Goal: Find specific page/section: Find specific page/section

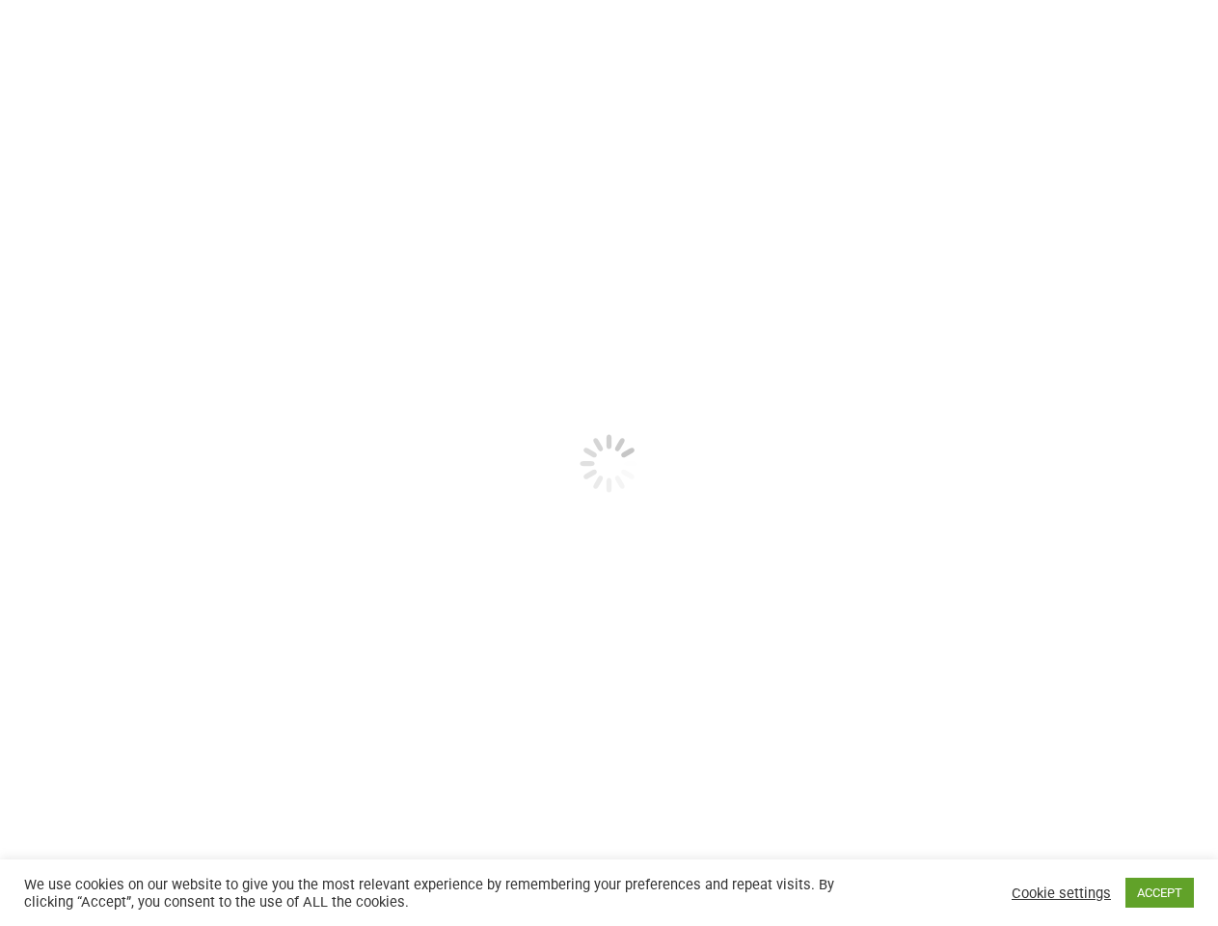
select select
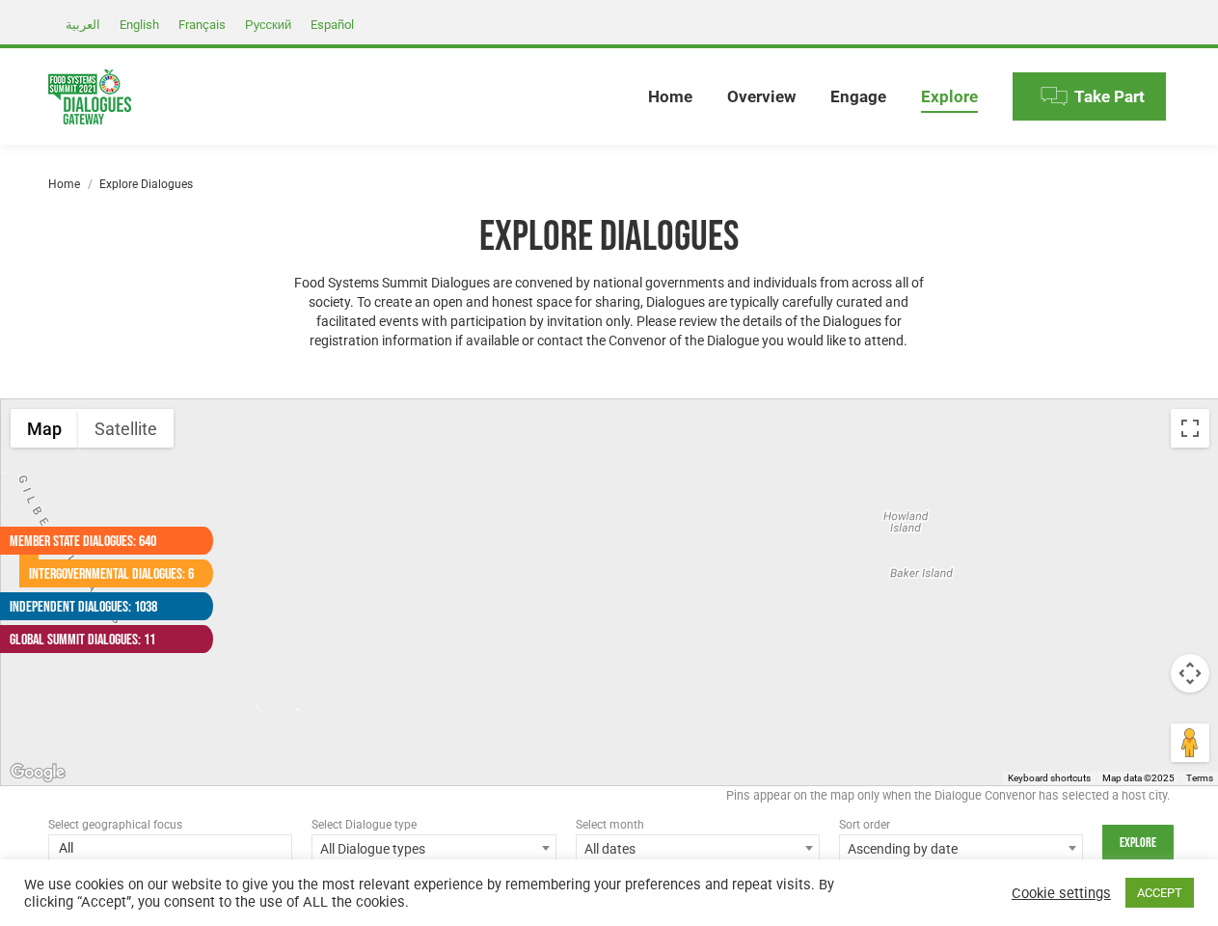
click at [609, 463] on div at bounding box center [610, 592] width 1218 height 386
click at [610, 592] on div at bounding box center [610, 592] width 1218 height 386
click at [44, 428] on button "Map" at bounding box center [45, 428] width 68 height 39
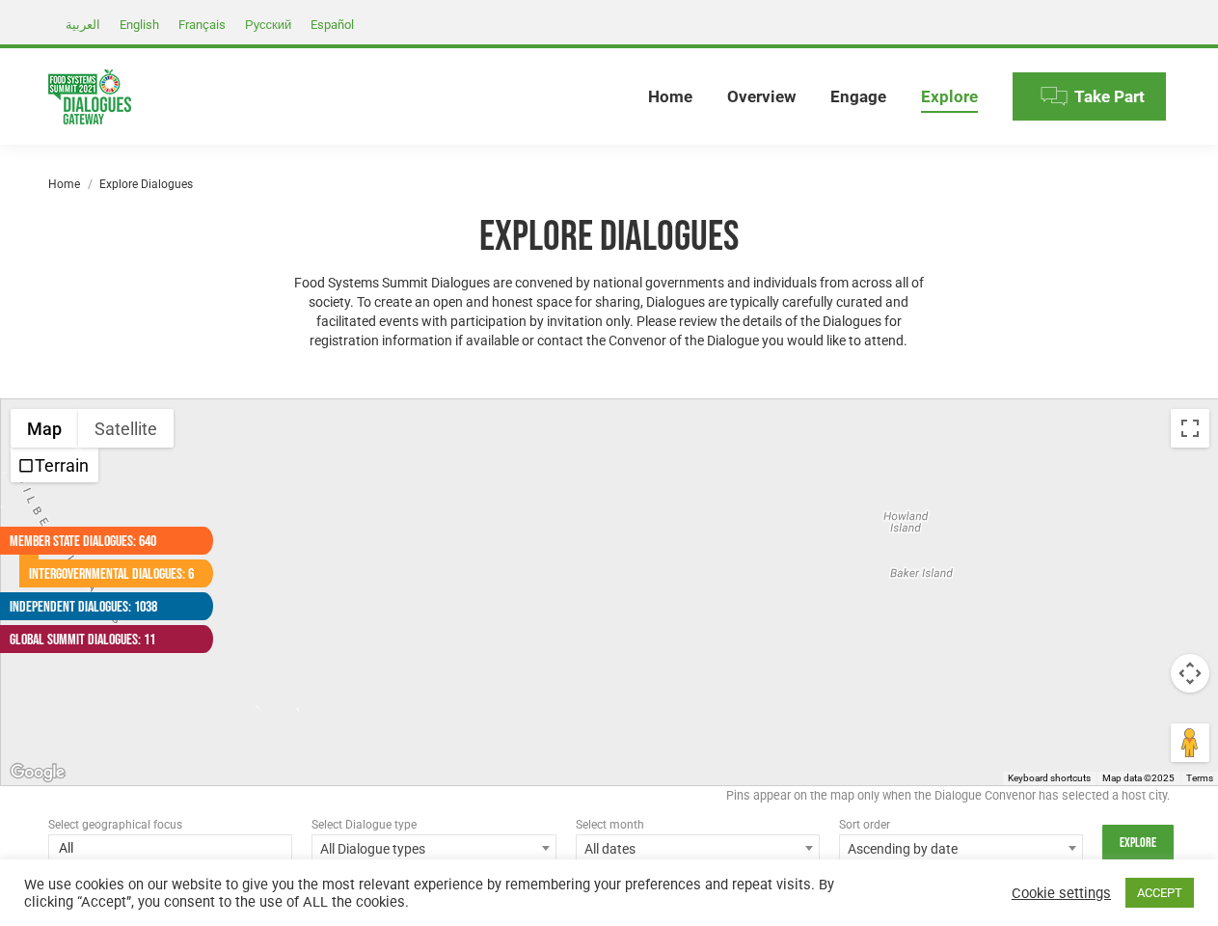
click at [44, 428] on button "Map" at bounding box center [45, 428] width 68 height 39
click at [125, 428] on button "Satellite" at bounding box center [125, 428] width 95 height 39
click at [125, 428] on button "Satellite" at bounding box center [127, 428] width 98 height 39
click at [1190, 428] on button "Toggle fullscreen view" at bounding box center [1190, 428] width 39 height 39
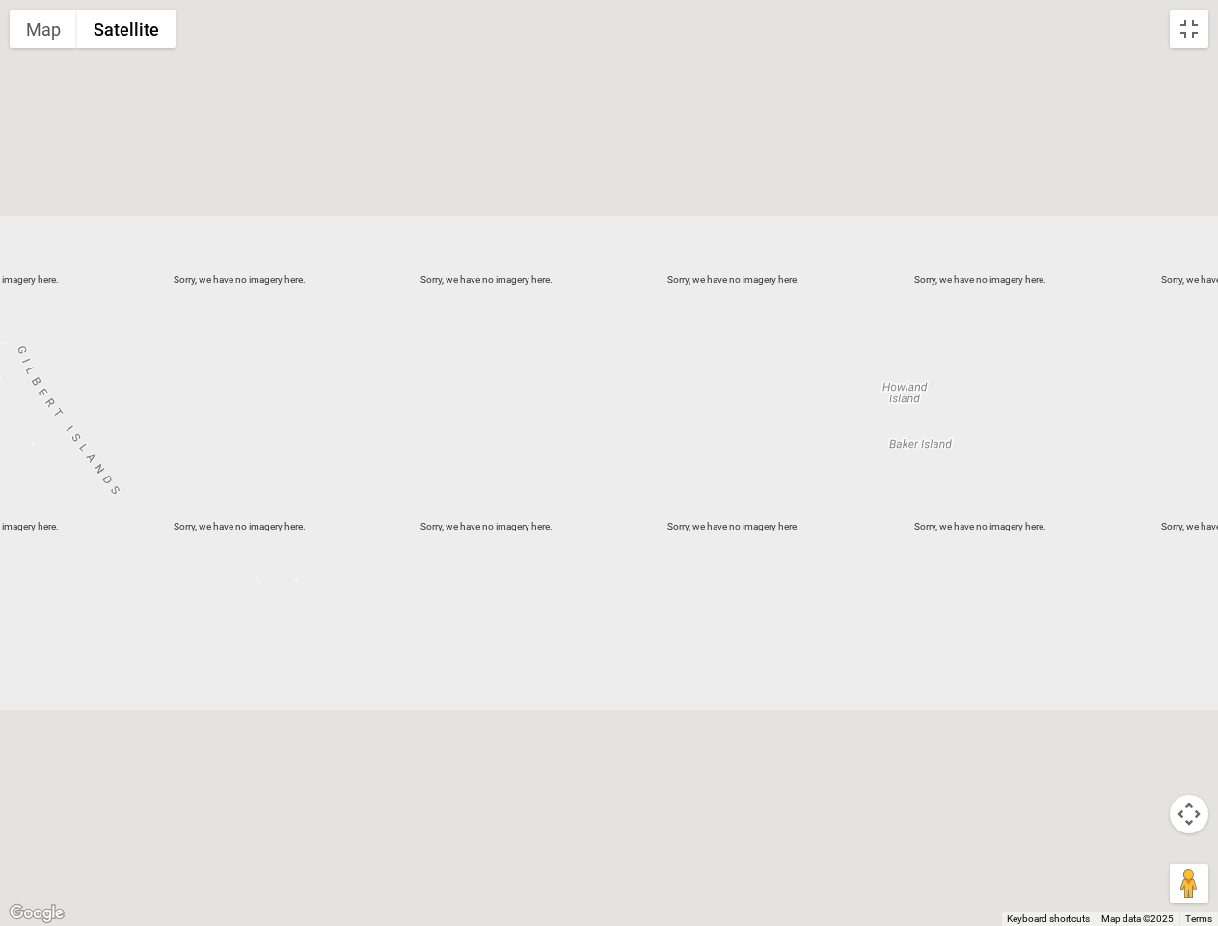
click at [1190, 673] on div at bounding box center [609, 463] width 1218 height 926
